Goal: Task Accomplishment & Management: Manage account settings

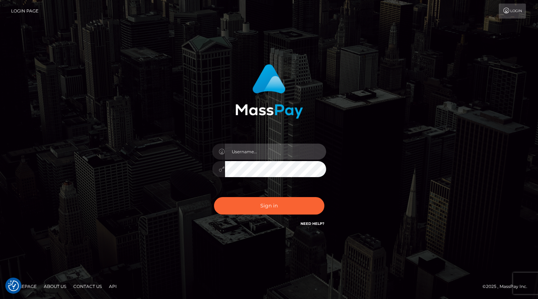
click at [275, 156] on input "text" at bounding box center [275, 152] width 101 height 16
type input "[PERSON_NAME].xcite"
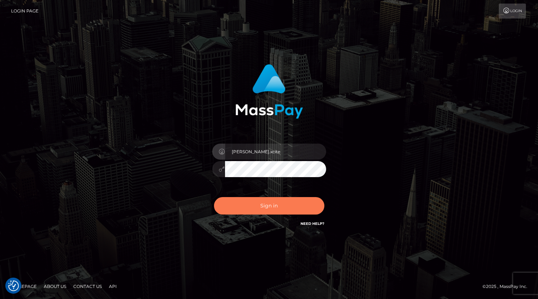
drag, startPoint x: 281, startPoint y: 206, endPoint x: 278, endPoint y: 202, distance: 5.3
click at [281, 206] on button "Sign in" at bounding box center [269, 205] width 110 height 17
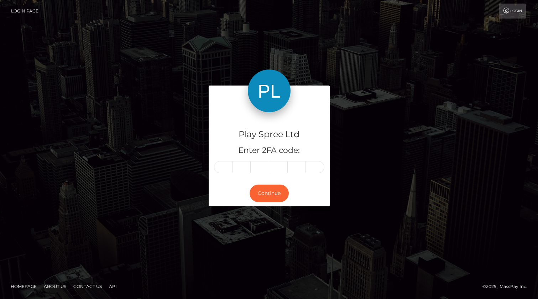
drag, startPoint x: 226, startPoint y: 169, endPoint x: 230, endPoint y: 168, distance: 3.7
click at [227, 169] on input "text" at bounding box center [223, 167] width 19 height 12
type input "7"
type input "5"
type input "7"
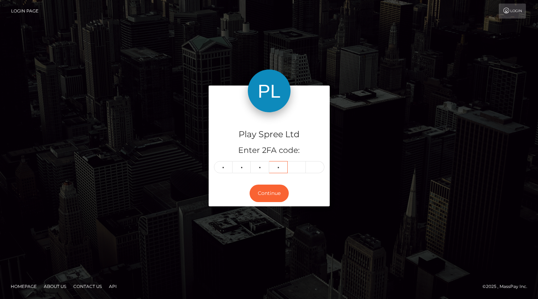
type input "8"
type input "3"
type input "7"
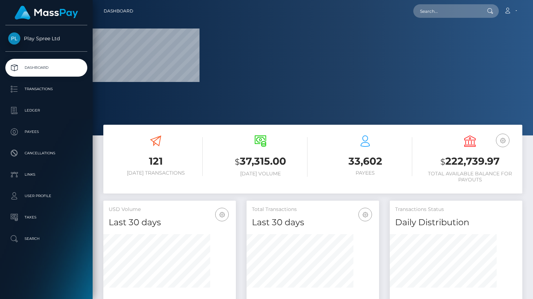
click at [481, 160] on h3 "$ 222,739.97" at bounding box center [470, 161] width 94 height 15
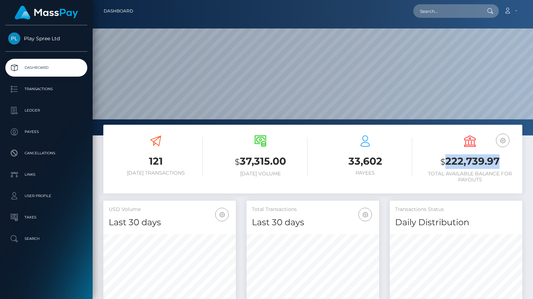
copy h3 "222,739.97"
